Goal: Task Accomplishment & Management: Manage account settings

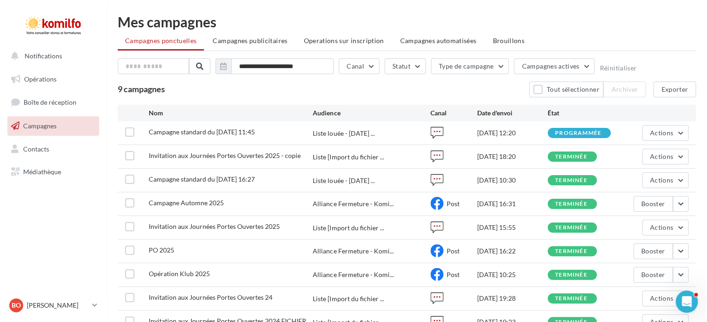
click at [56, 126] on link "Campagnes" at bounding box center [53, 125] width 95 height 19
click at [648, 138] on button "Actions" at bounding box center [665, 133] width 46 height 16
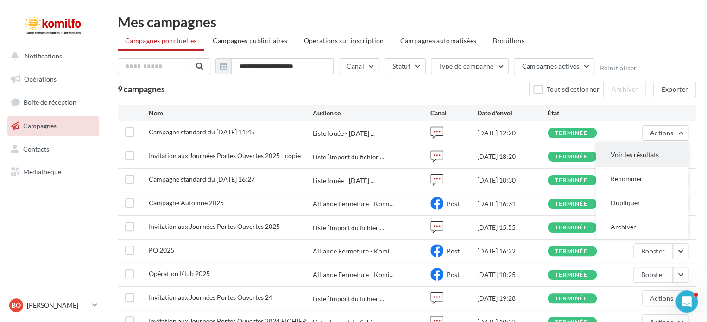
click at [646, 150] on button "Voir les résultats" at bounding box center [642, 155] width 93 height 24
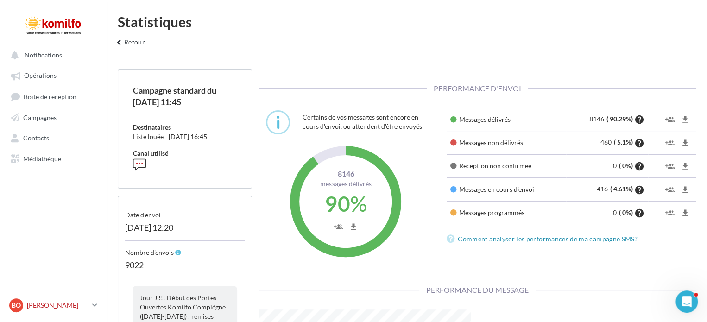
click at [46, 303] on p "[PERSON_NAME]" at bounding box center [58, 305] width 62 height 9
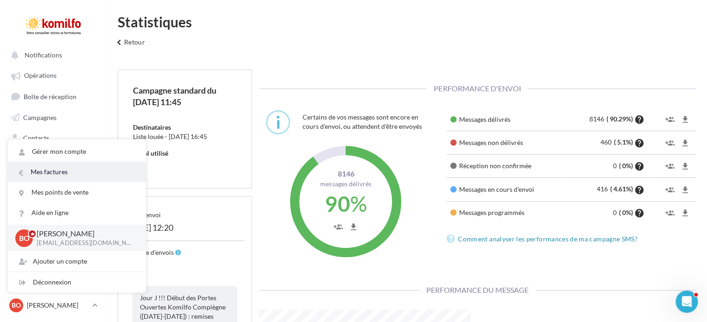
click at [73, 177] on link "Mes factures" at bounding box center [77, 172] width 138 height 20
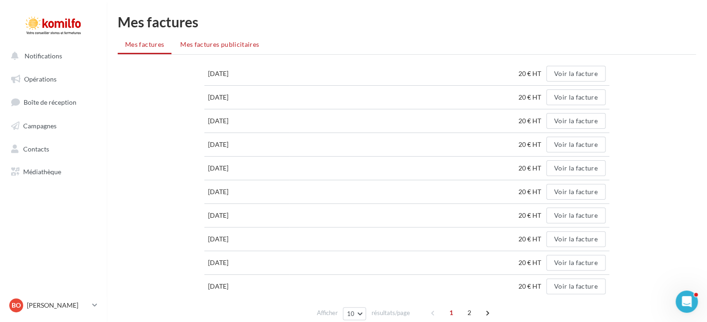
click at [237, 46] on span "Mes factures publicitaires" at bounding box center [219, 44] width 79 height 8
